Goal: Navigation & Orientation: Find specific page/section

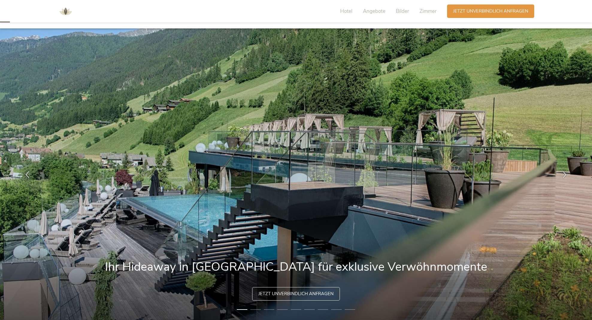
scroll to position [30, 0]
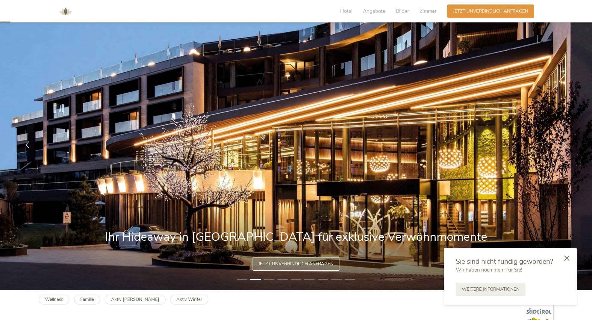
click at [256, 276] on img at bounding box center [296, 145] width 592 height 292
click at [269, 278] on li "3" at bounding box center [269, 280] width 10 height 6
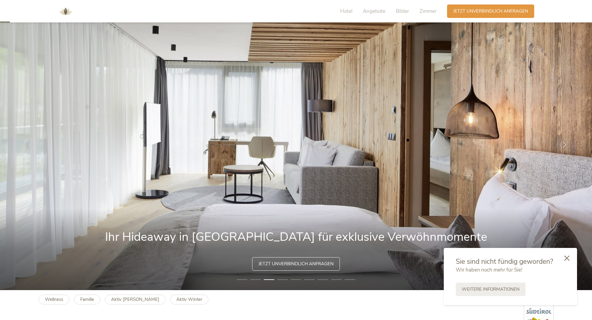
click at [283, 278] on li "4" at bounding box center [282, 280] width 10 height 6
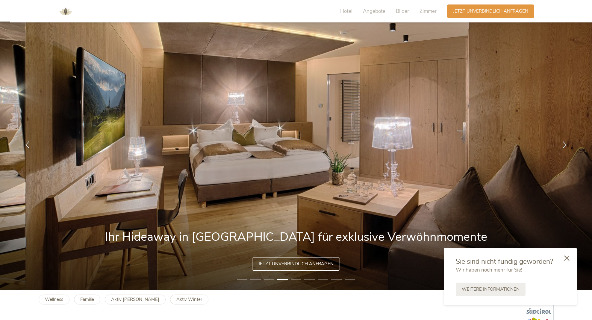
click at [294, 278] on li "5" at bounding box center [296, 280] width 10 height 6
click at [295, 280] on li "5" at bounding box center [296, 280] width 10 height 6
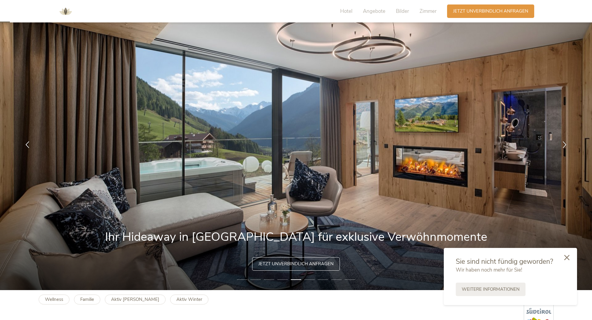
click at [567, 258] on icon at bounding box center [566, 257] width 5 height 5
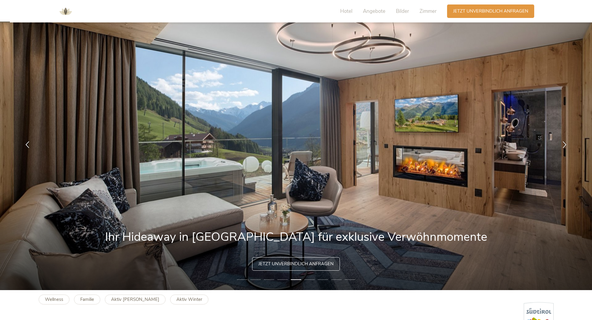
click at [310, 279] on li "6" at bounding box center [309, 280] width 10 height 6
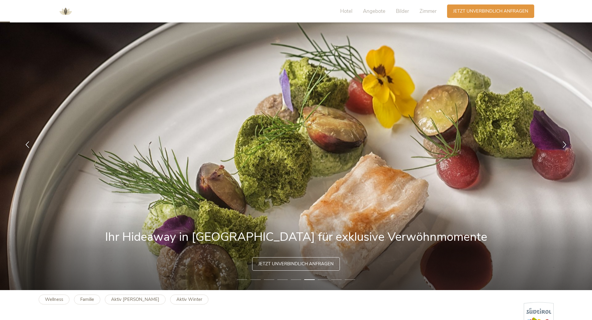
click at [323, 277] on li "7" at bounding box center [323, 280] width 10 height 6
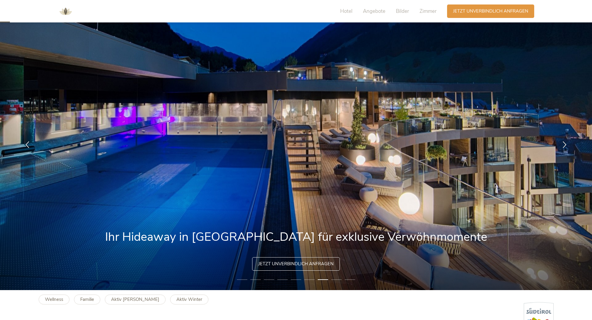
click at [336, 278] on li "8" at bounding box center [336, 280] width 10 height 6
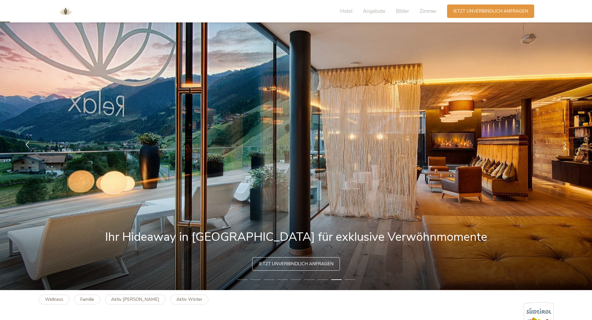
click at [350, 279] on li "9" at bounding box center [349, 280] width 10 height 6
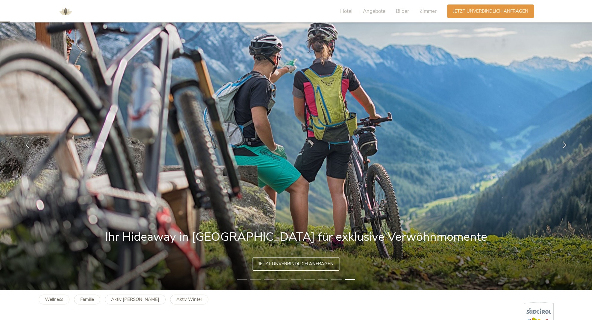
scroll to position [0, 0]
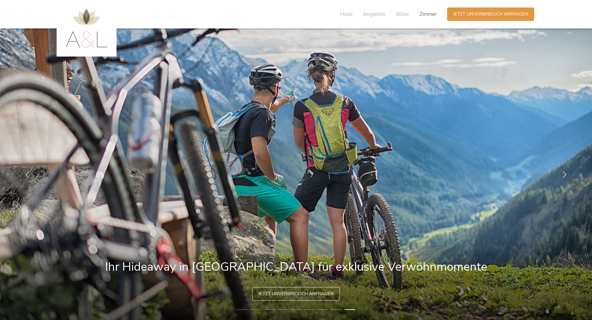
click at [432, 14] on span "Zimmer" at bounding box center [427, 14] width 17 height 7
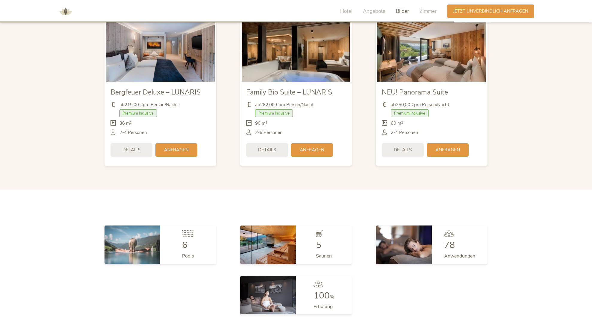
scroll to position [1373, 0]
